Goal: Communication & Community: Answer question/provide support

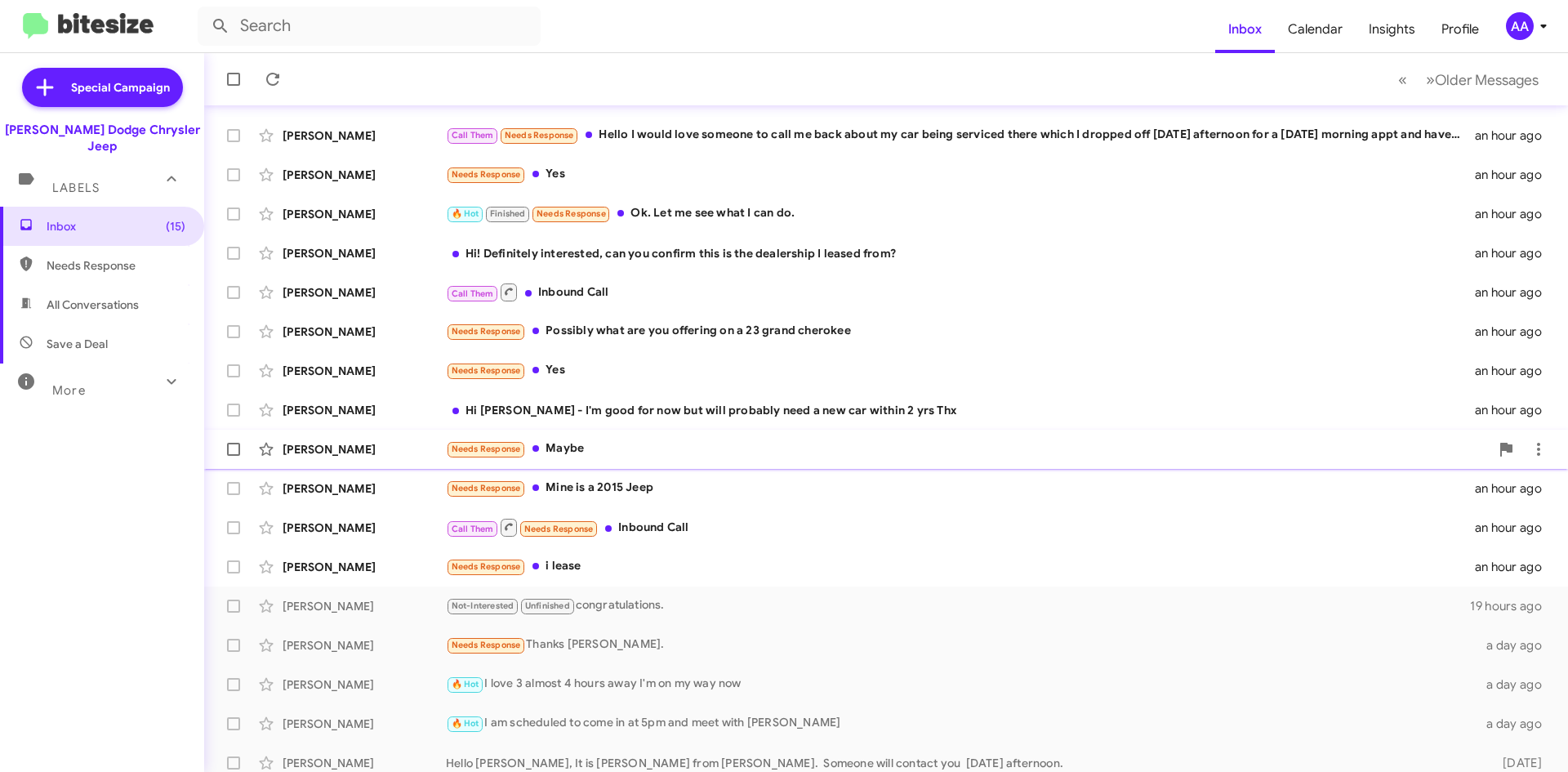
scroll to position [176, 0]
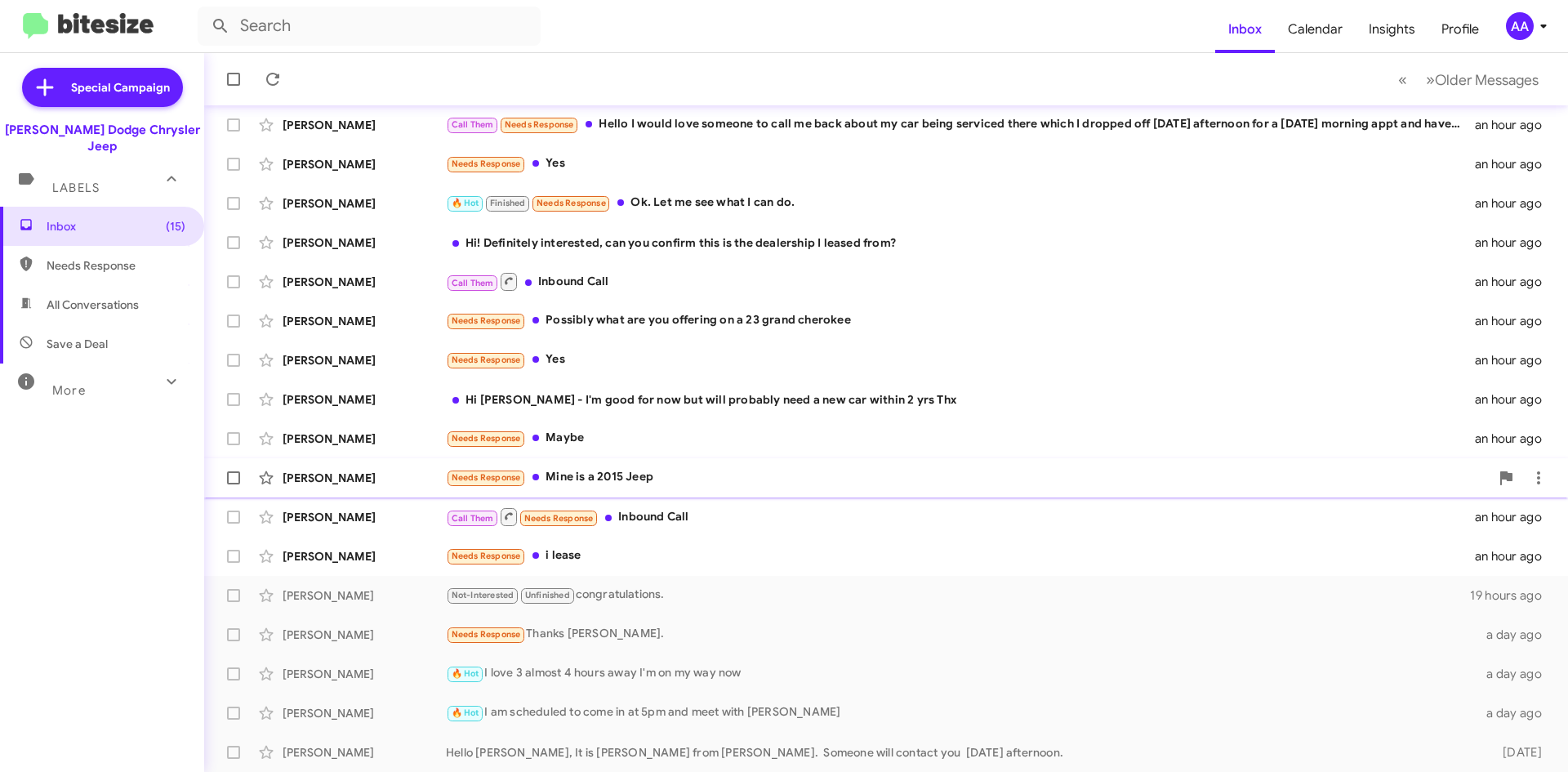
click at [661, 476] on div "Needs Response Mine is a 2015 Jeep" at bounding box center [967, 477] width 1044 height 19
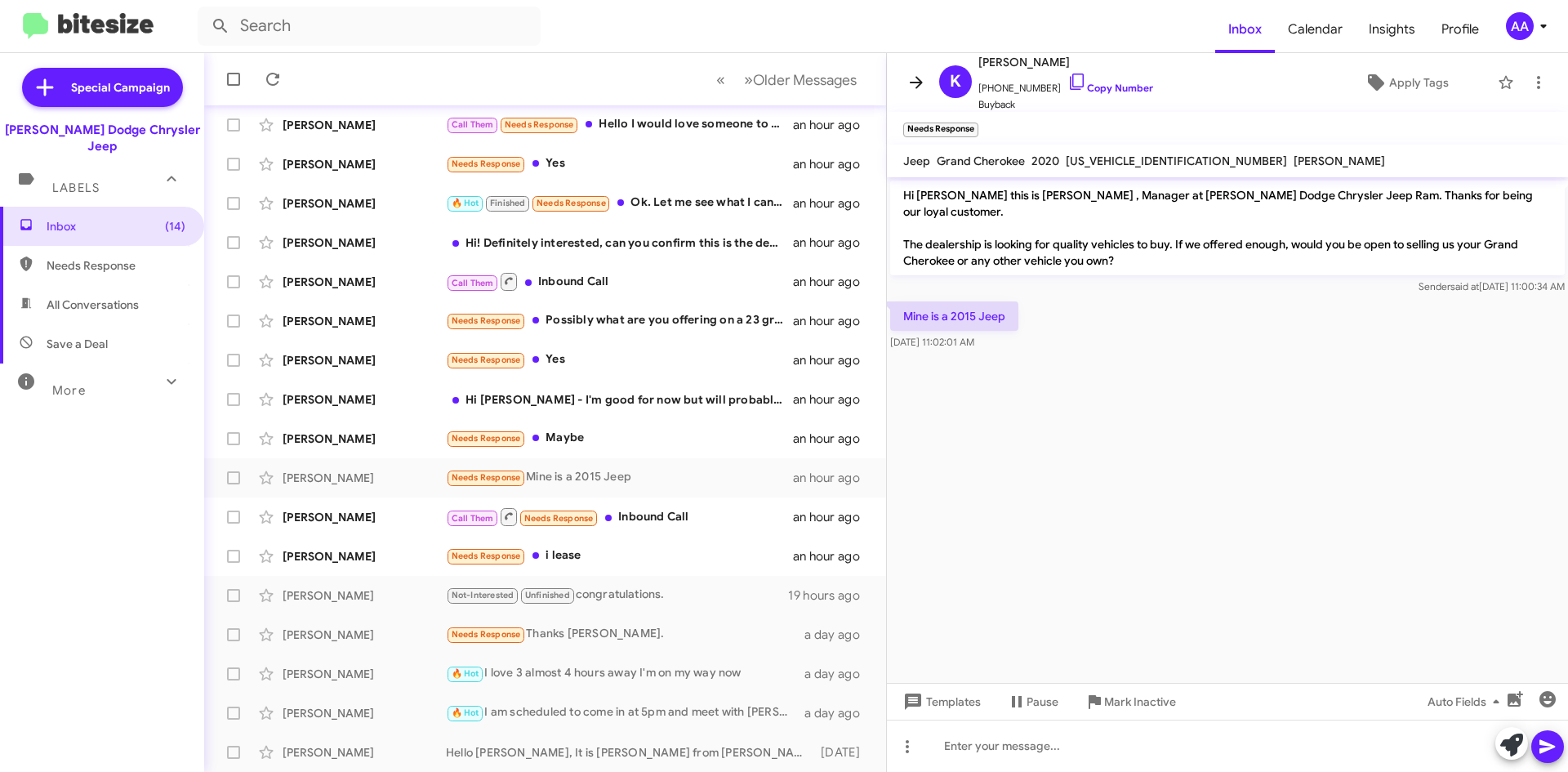
click at [923, 75] on icon at bounding box center [916, 83] width 19 height 19
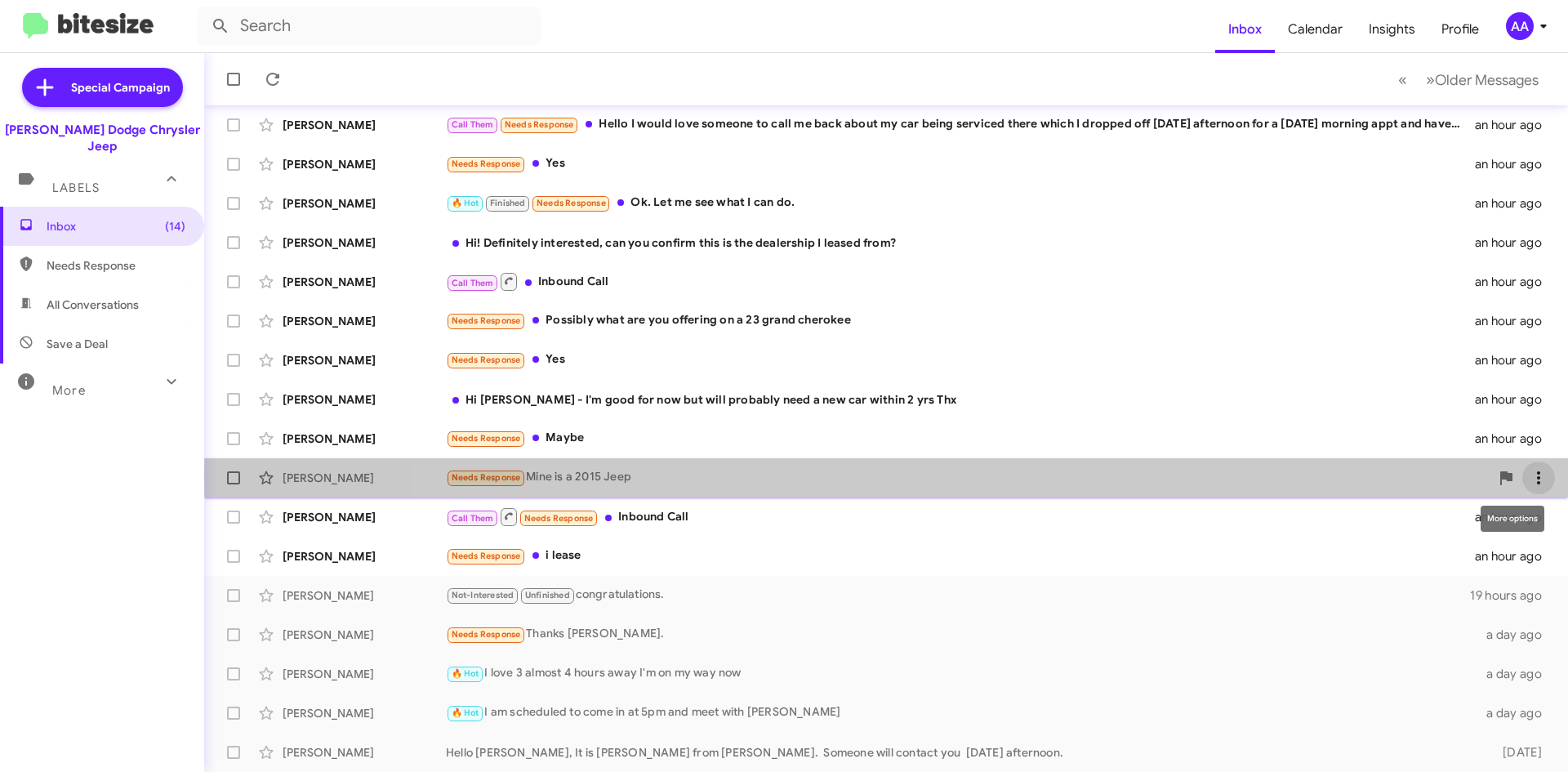
click at [1529, 476] on icon at bounding box center [1539, 478] width 19 height 19
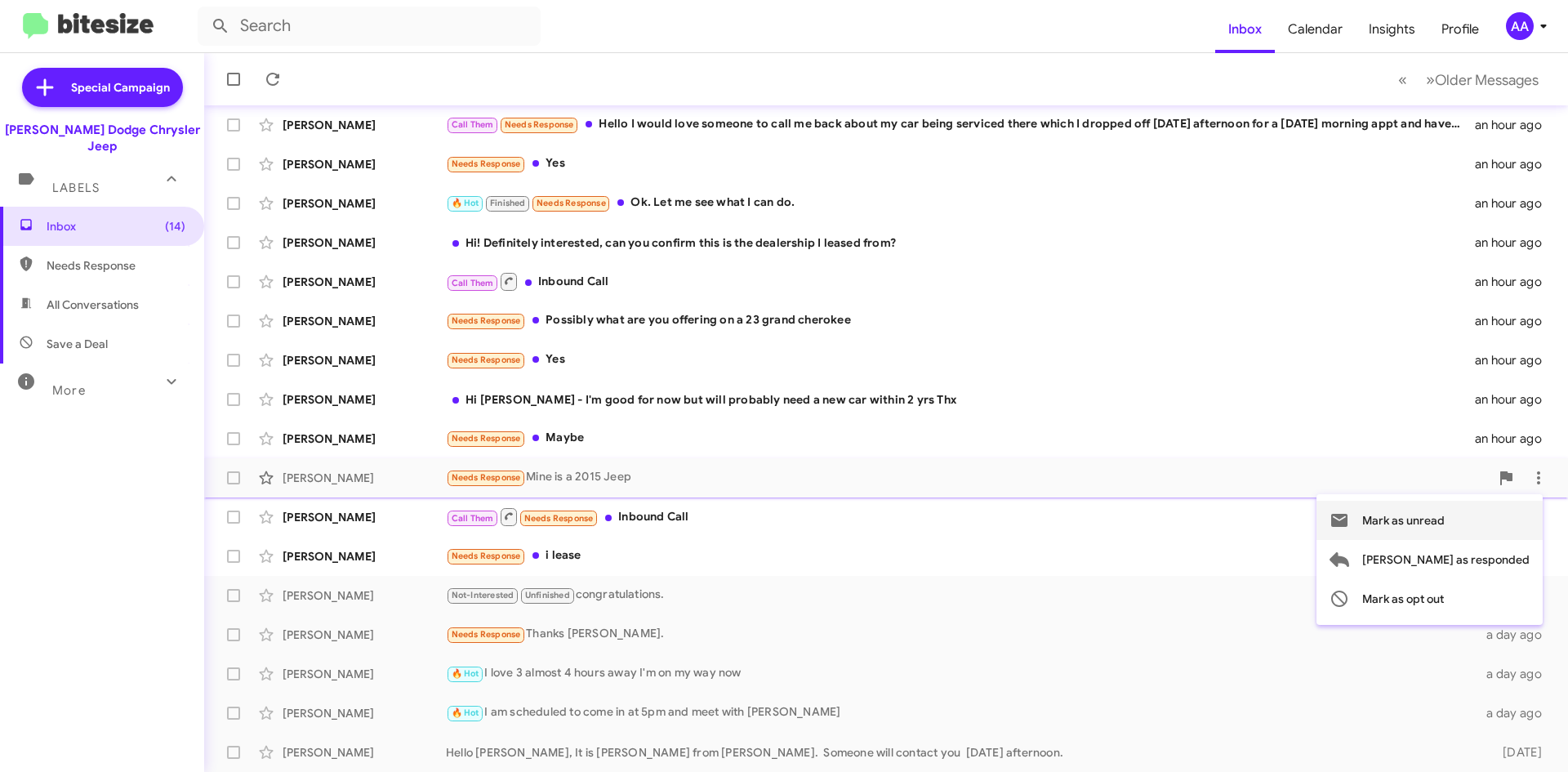
click at [1445, 526] on span "Mark as unread" at bounding box center [1403, 520] width 83 height 40
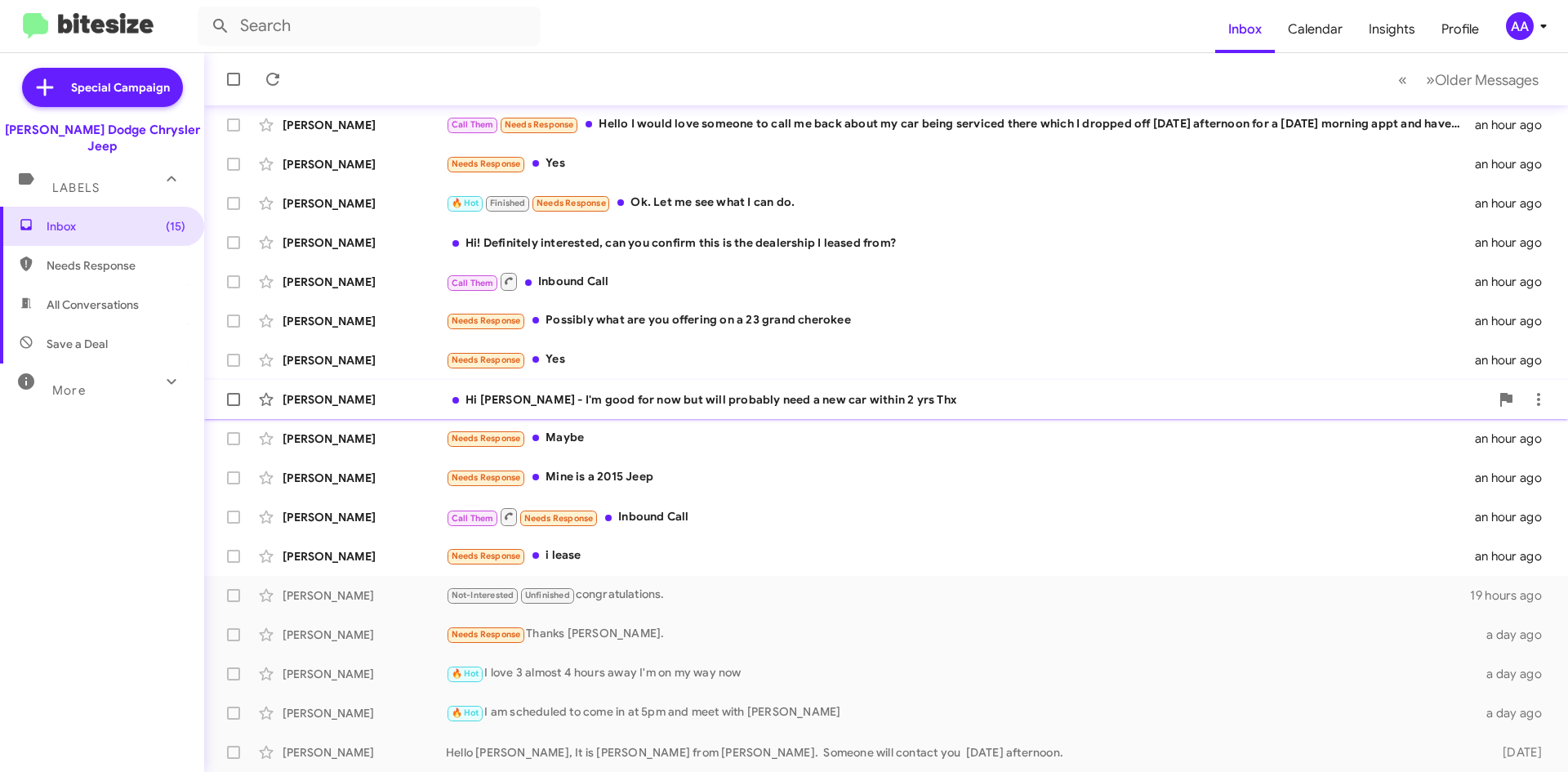
click at [749, 402] on div "Hi [PERSON_NAME] - I'm good for now but will probably need a new car within 2 y…" at bounding box center [967, 399] width 1044 height 17
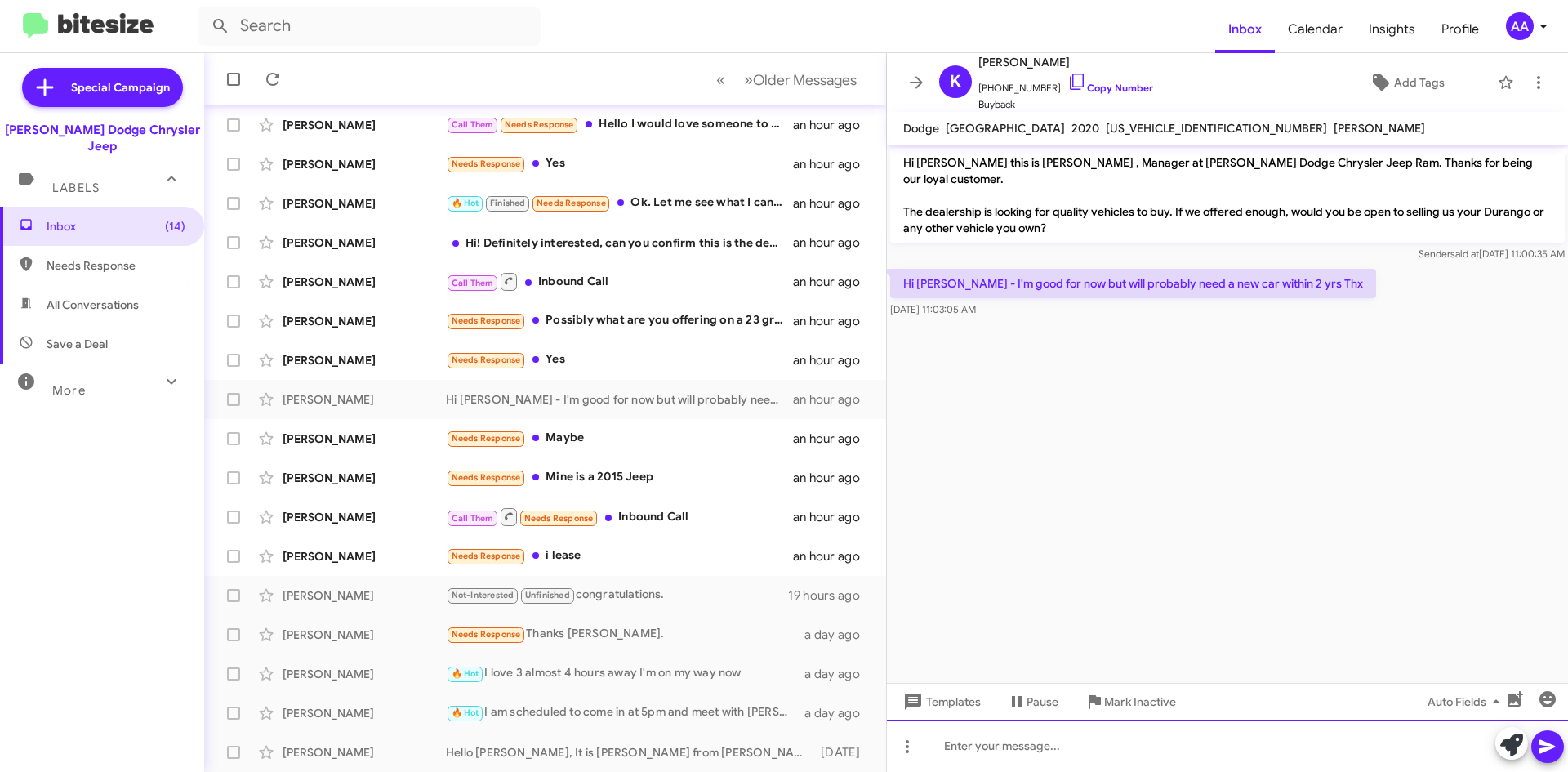
click at [1012, 744] on div at bounding box center [1227, 746] width 681 height 52
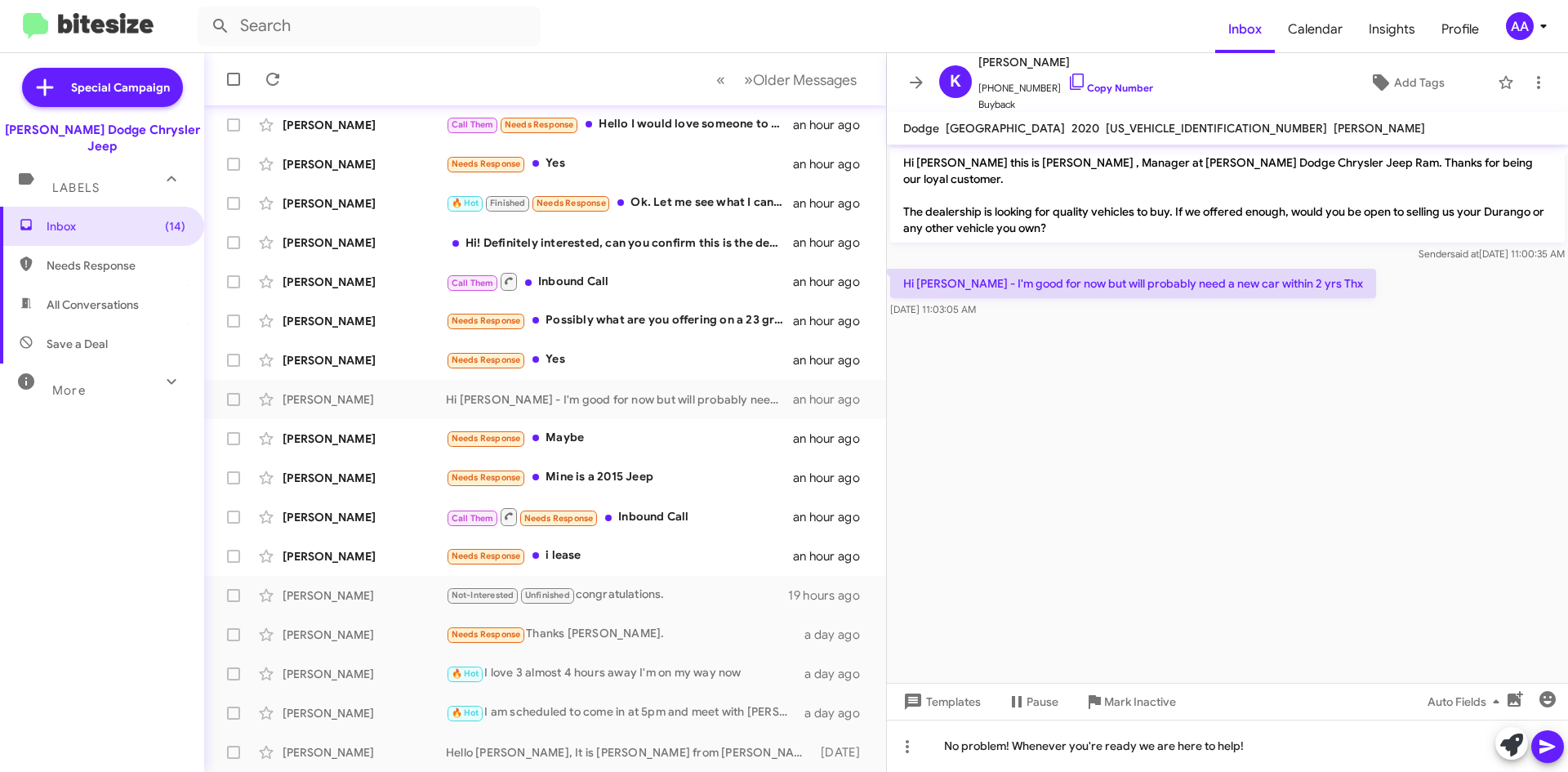
click at [1554, 742] on icon at bounding box center [1548, 746] width 19 height 19
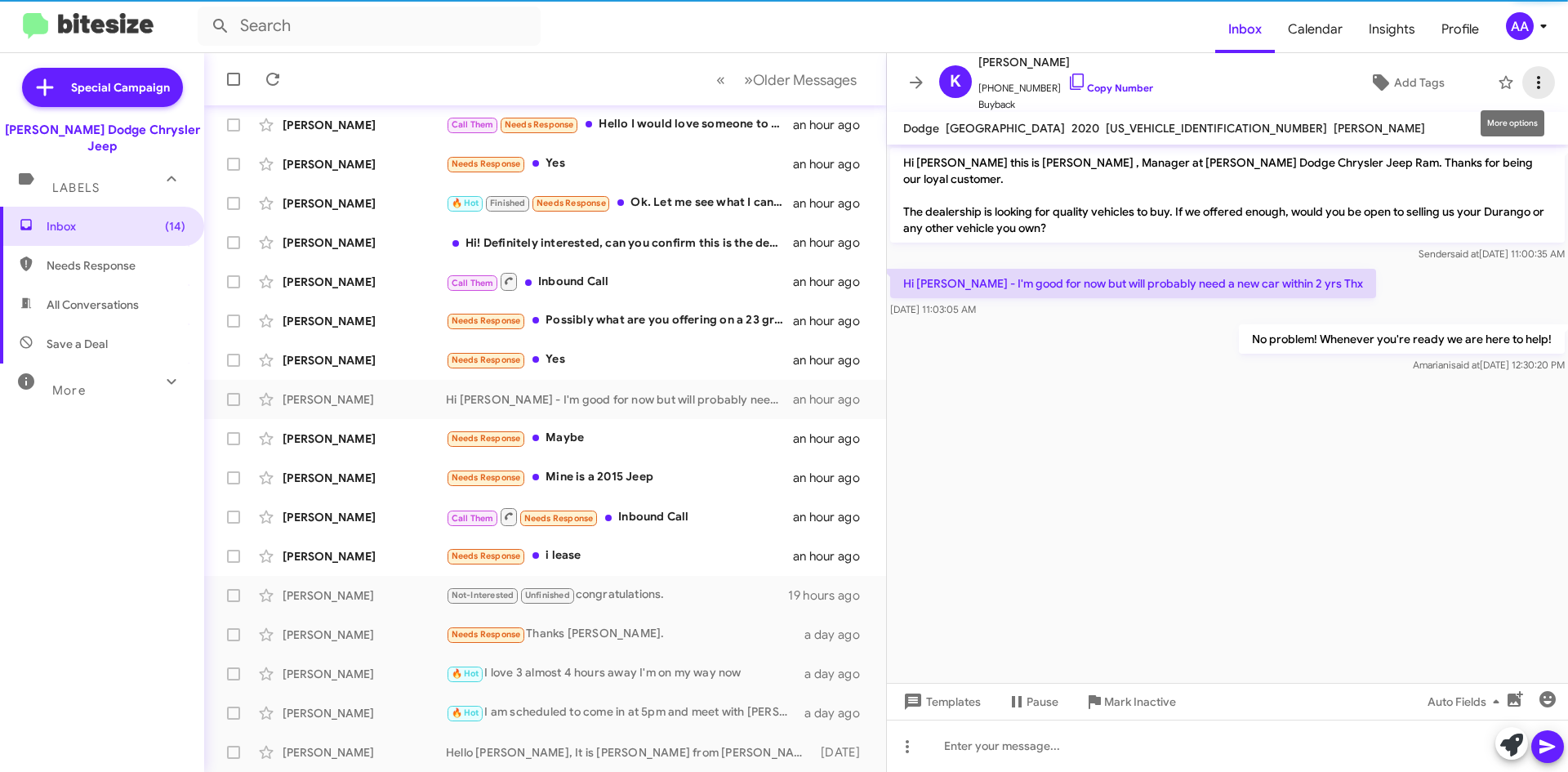
click at [1533, 85] on icon at bounding box center [1539, 83] width 19 height 19
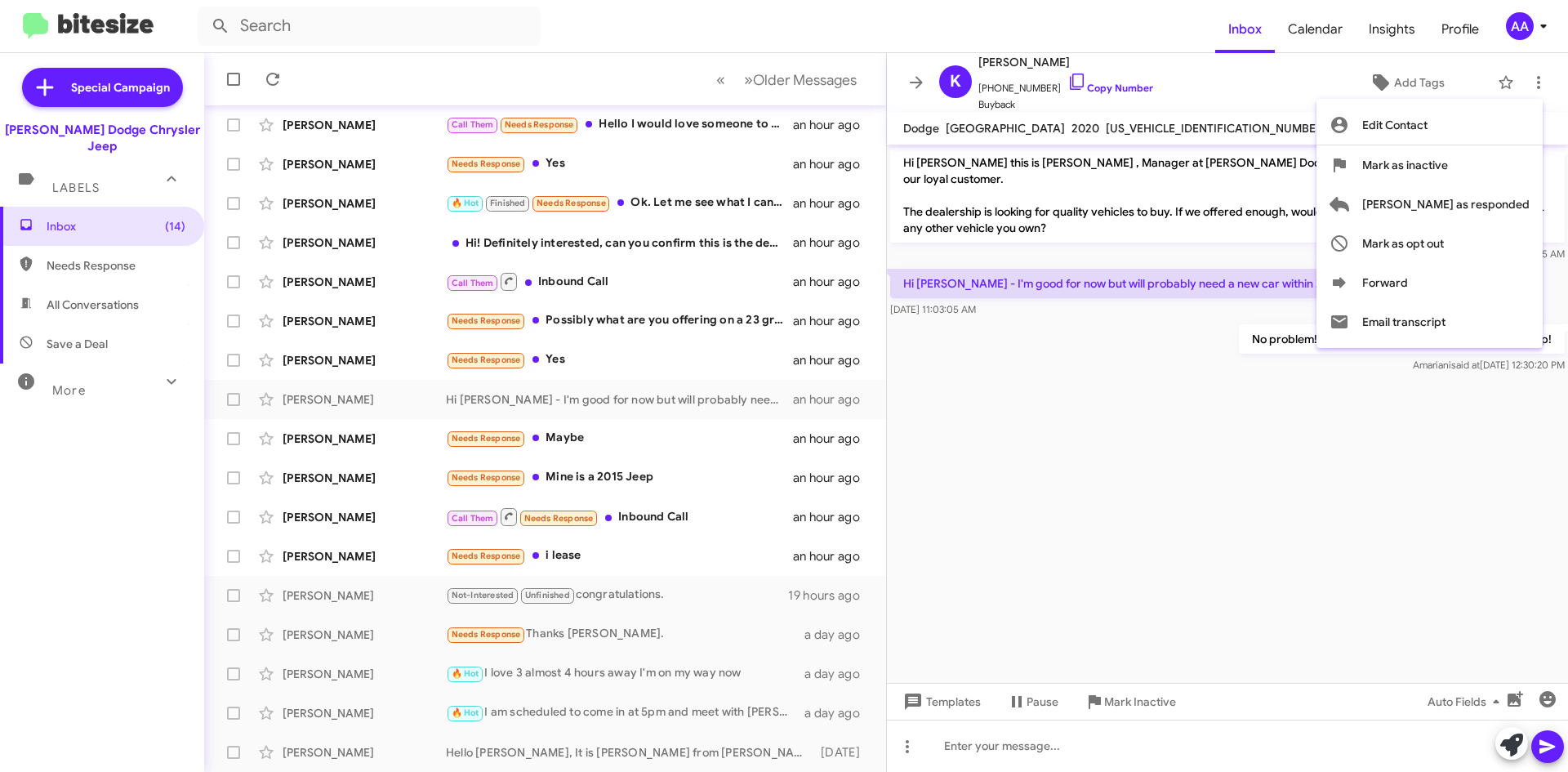
click at [1325, 100] on div at bounding box center [784, 386] width 1568 height 772
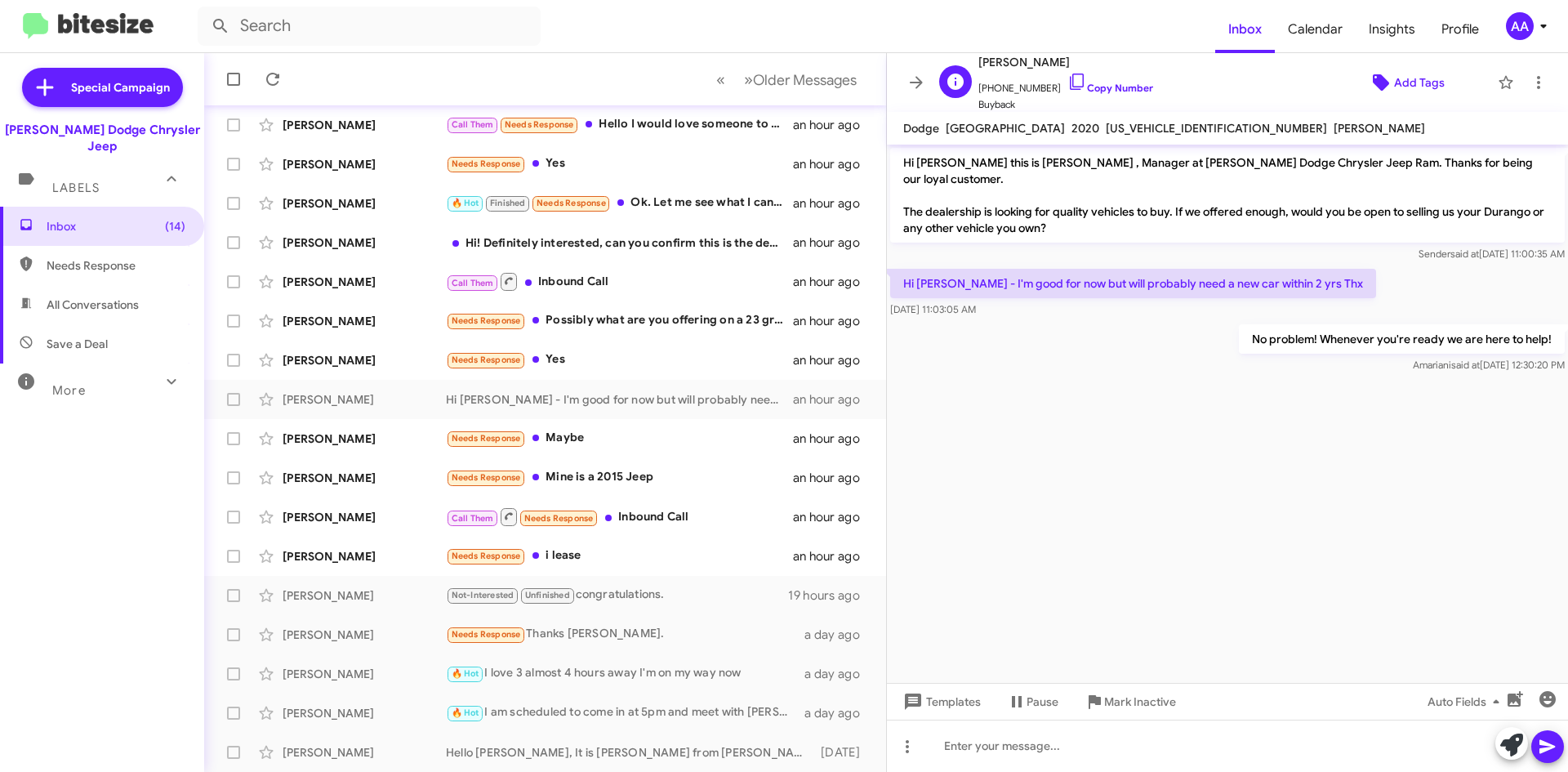
click at [1372, 85] on icon at bounding box center [1380, 82] width 17 height 17
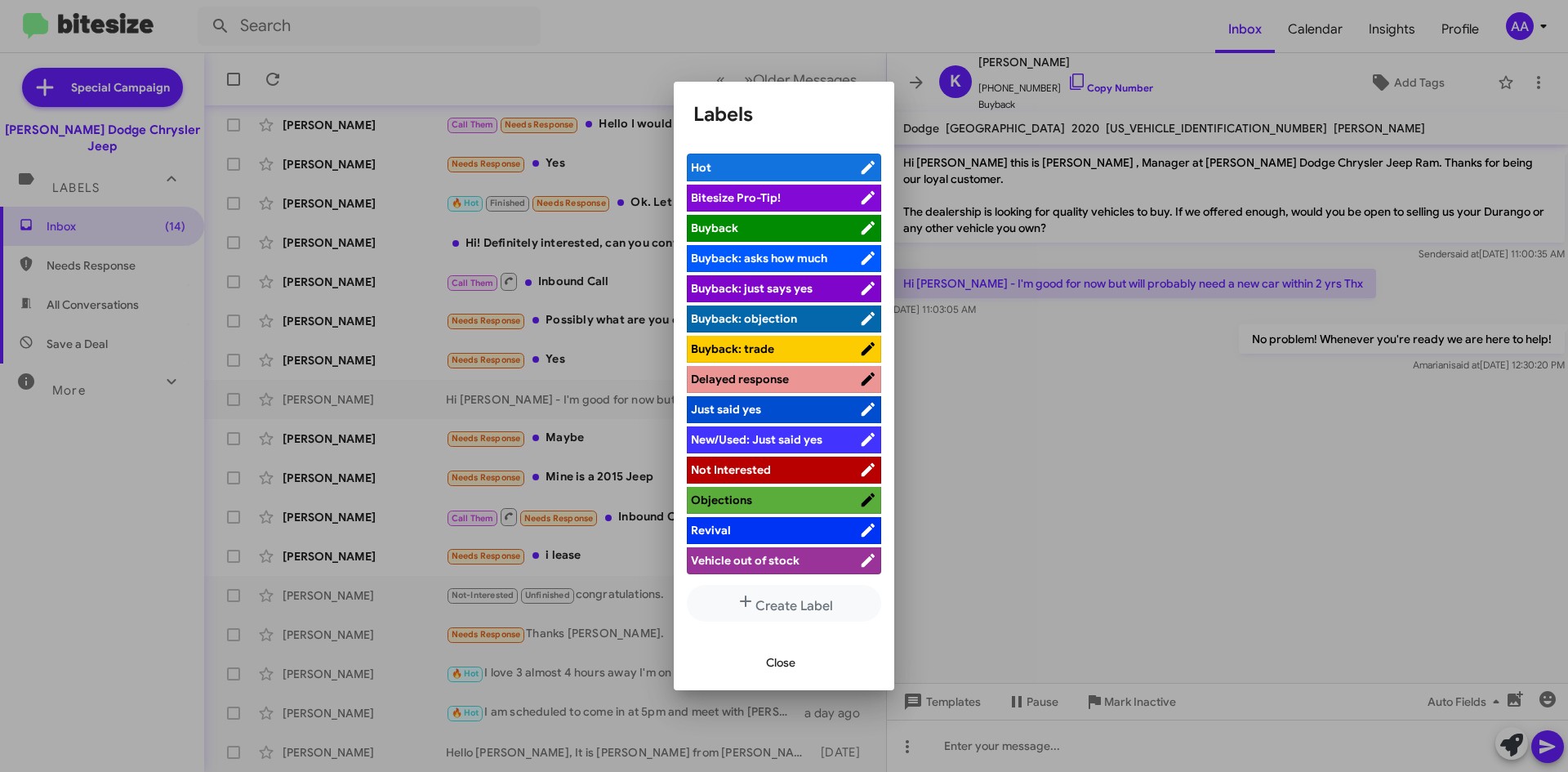
click at [778, 465] on span "Not Interested" at bounding box center [774, 470] width 168 height 17
click at [1031, 497] on div at bounding box center [784, 386] width 1568 height 772
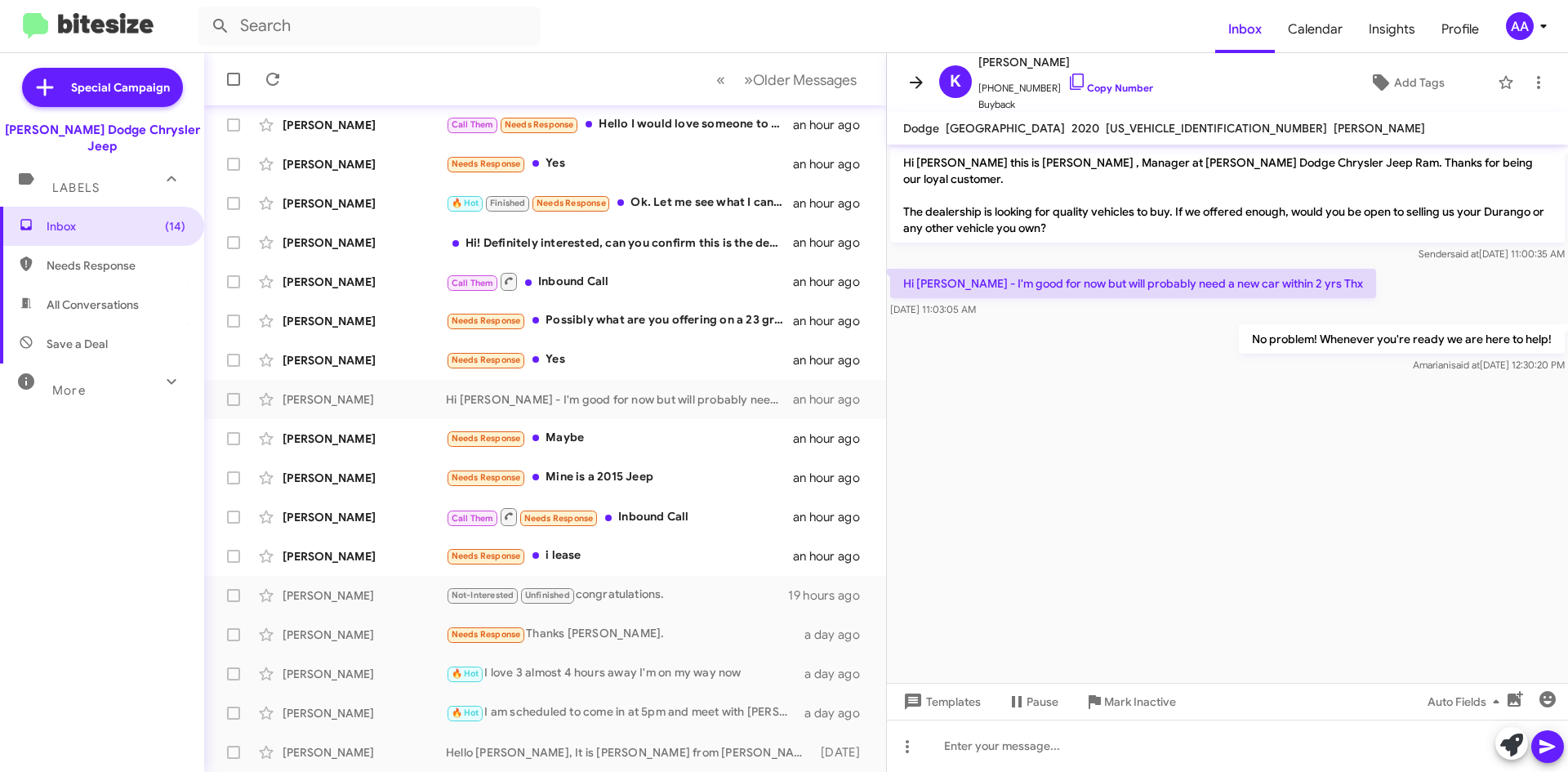
click at [919, 80] on icon at bounding box center [916, 82] width 13 height 12
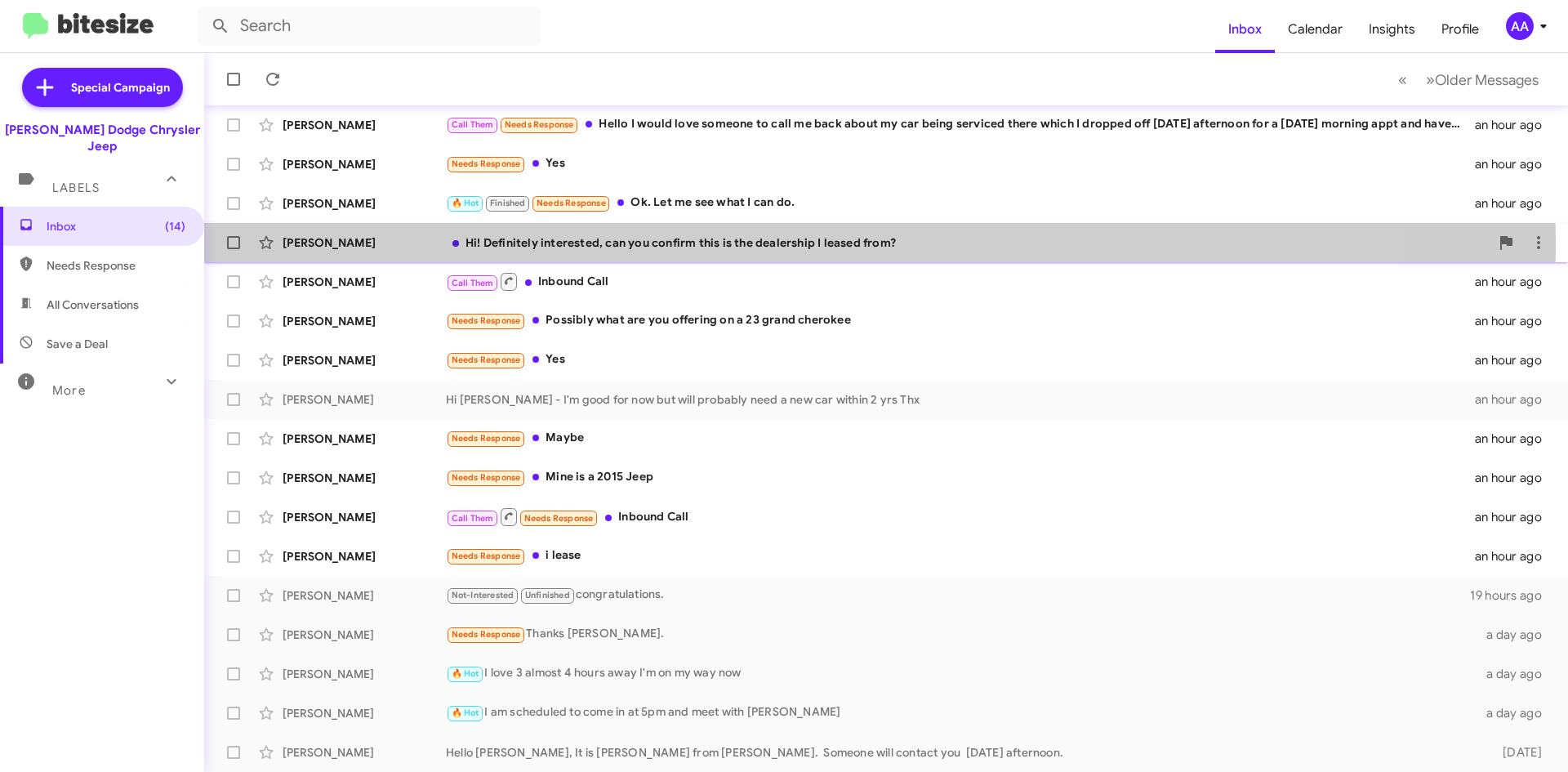
click at [752, 243] on div "Hi! Definitely interested, can you confirm this is the dealership I leased from?" at bounding box center [967, 242] width 1044 height 17
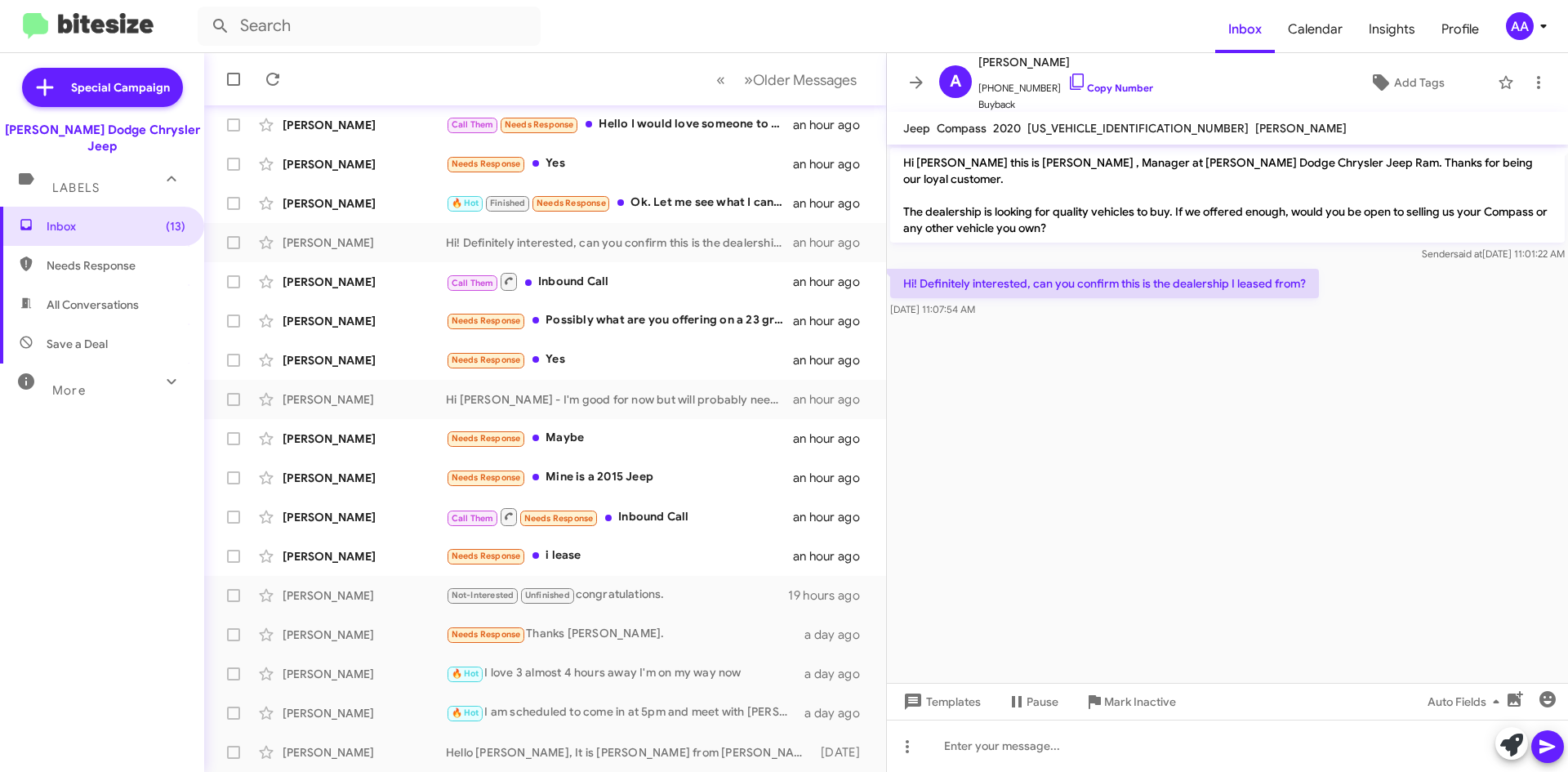
click at [1068, 124] on span "3C4NJDBB6LT239522" at bounding box center [1137, 128] width 221 height 15
copy span "3C4NJDBB6LT239522"
click at [1091, 87] on link "Copy Number" at bounding box center [1110, 88] width 85 height 12
copy span "3C4NJDBB6LT239522"
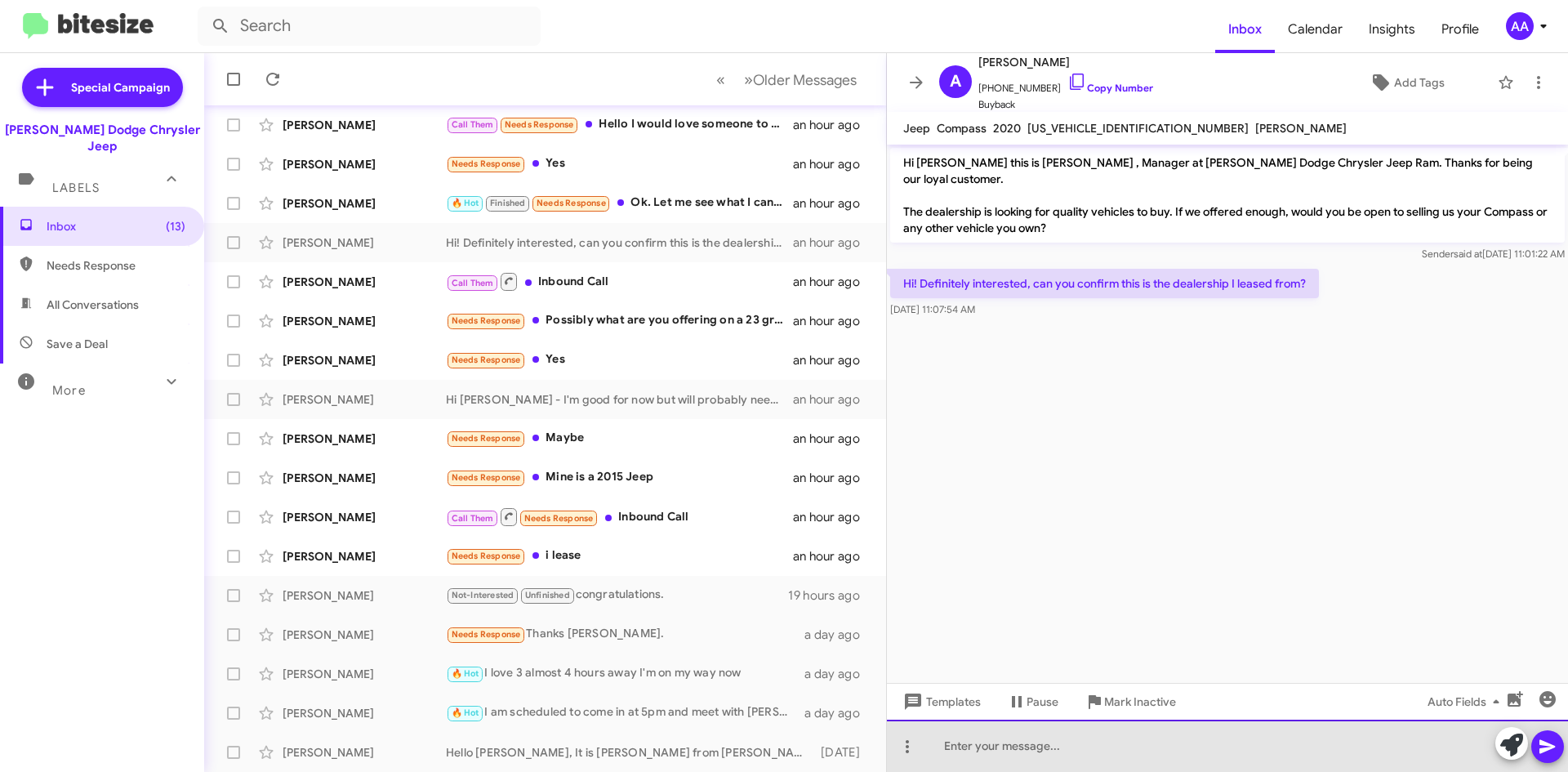
click at [969, 733] on div at bounding box center [1227, 746] width 681 height 52
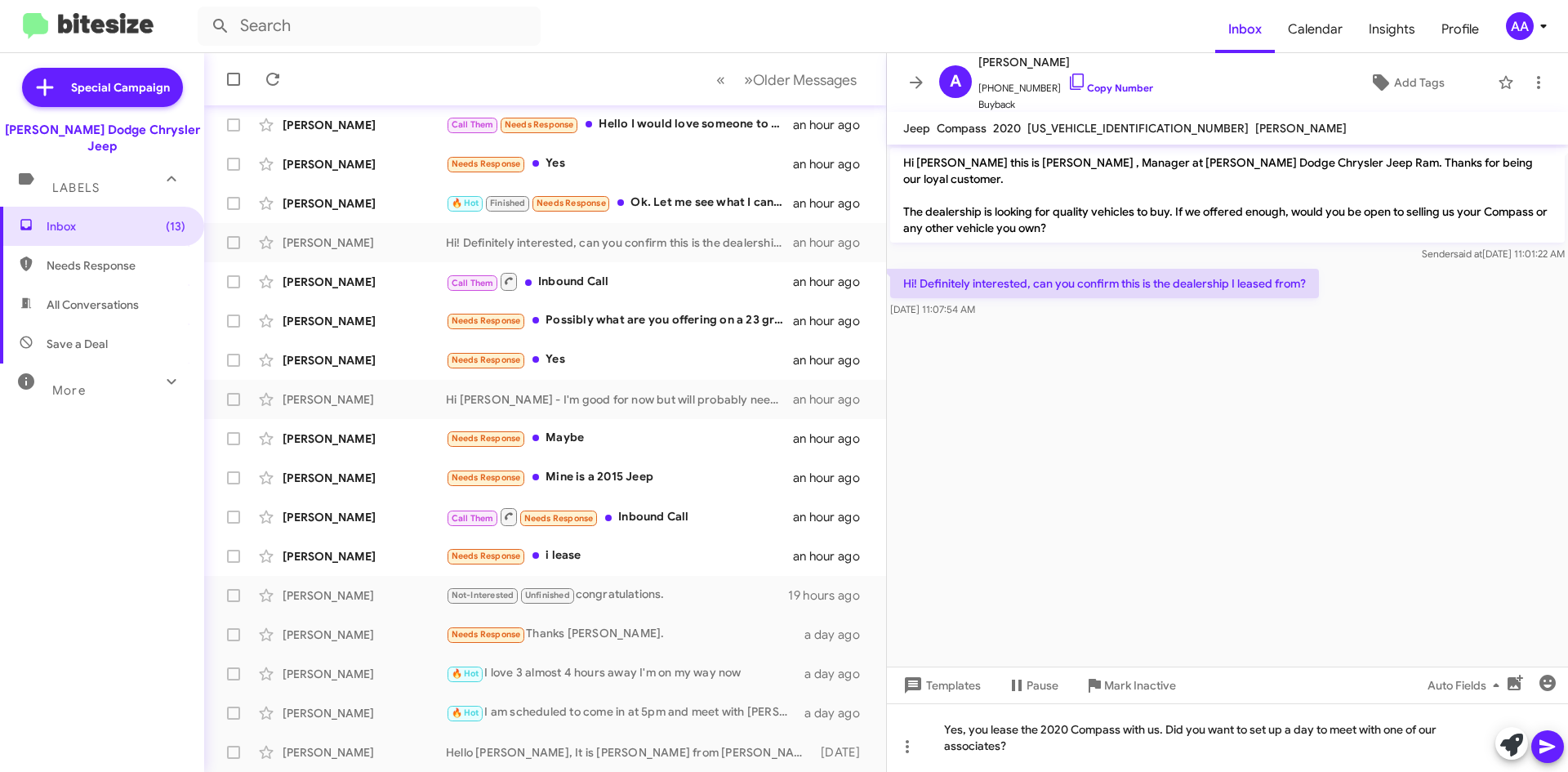
click at [1546, 747] on icon at bounding box center [1548, 747] width 16 height 14
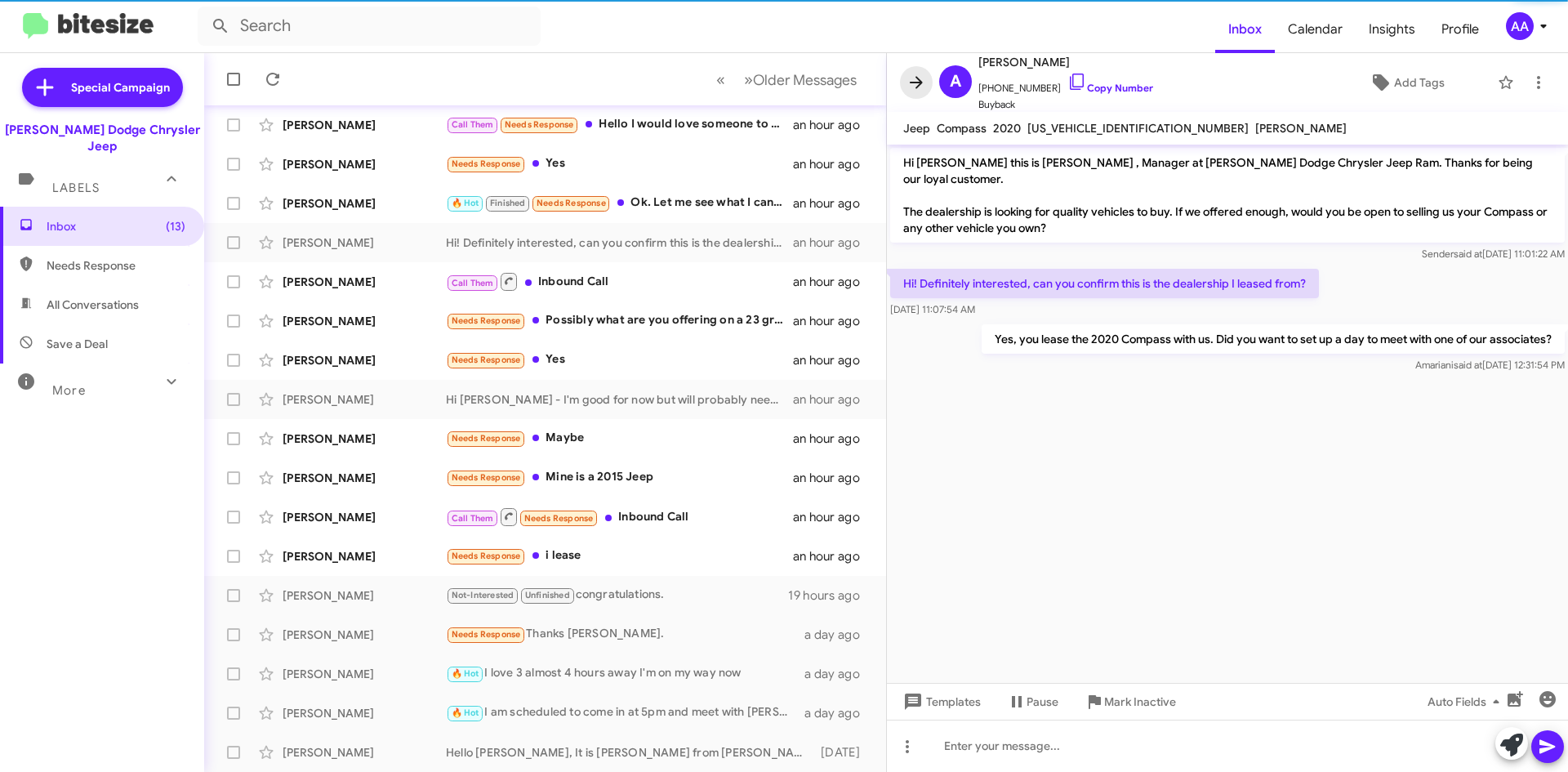
click at [909, 84] on icon at bounding box center [916, 83] width 19 height 19
